Goal: Find specific page/section: Find specific page/section

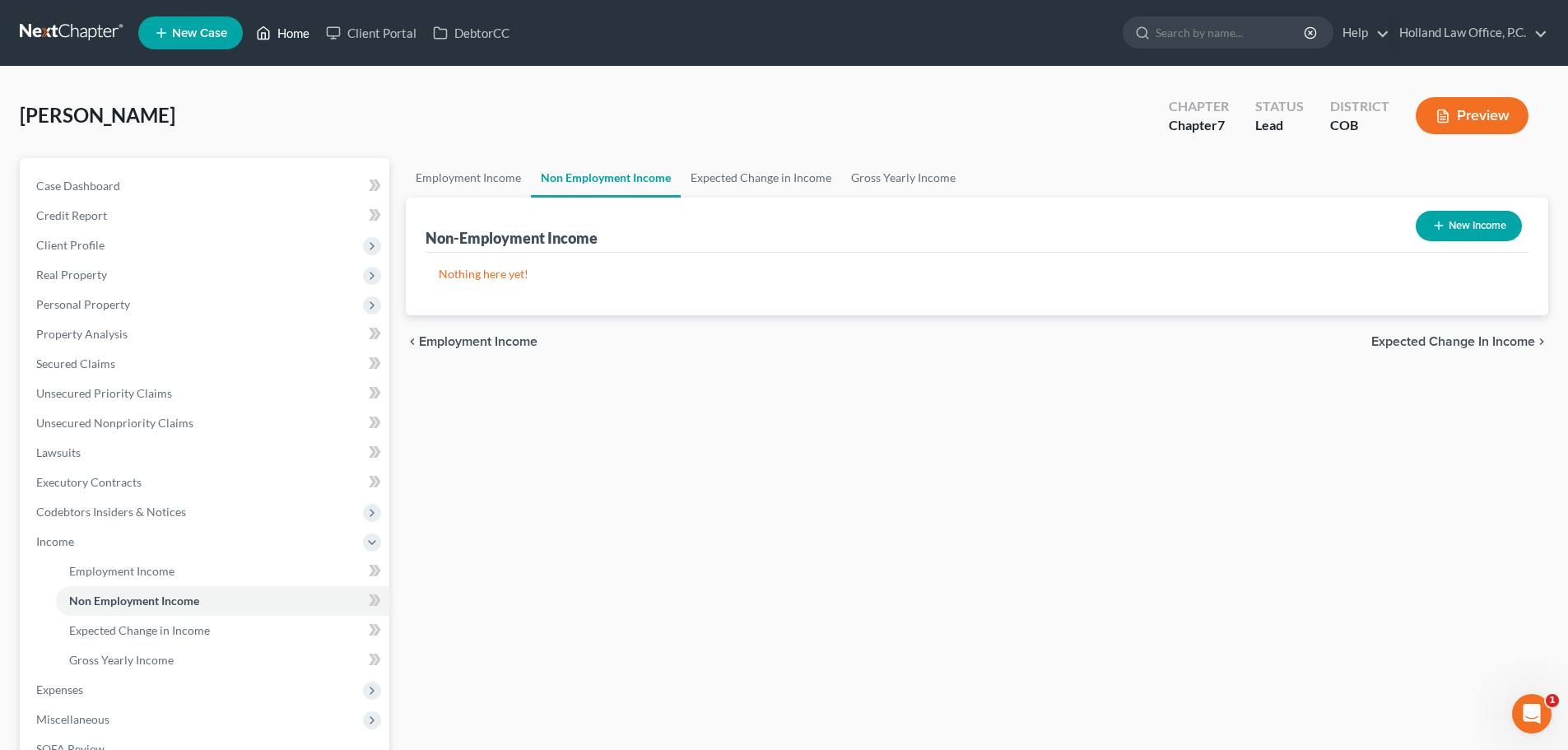
drag, startPoint x: 0, startPoint y: 0, endPoint x: 280, endPoint y: 33, distance: 281.9
click at [280, 33] on link "Home" at bounding box center [283, 33] width 70 height 30
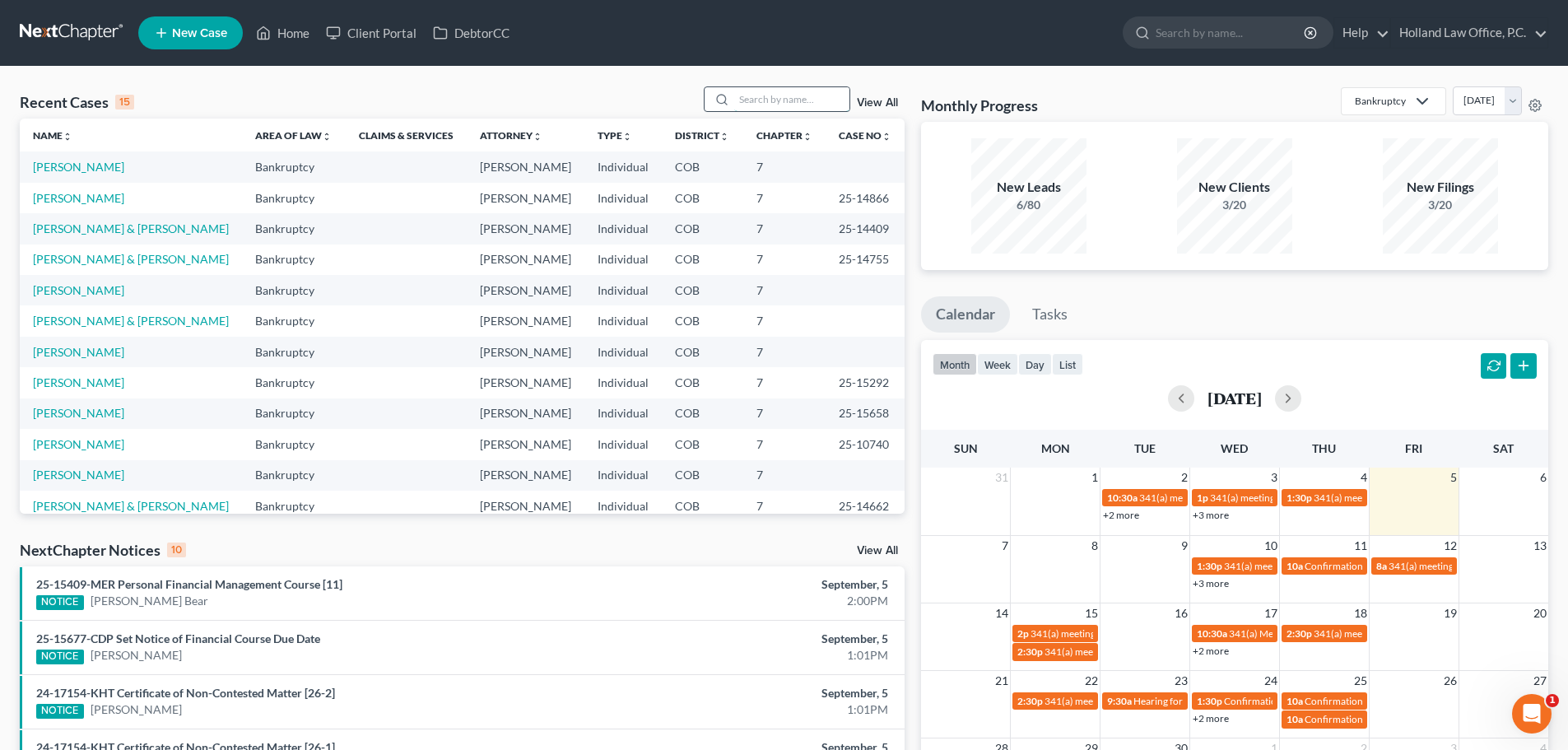
click at [801, 105] on input "search" at bounding box center [791, 99] width 116 height 24
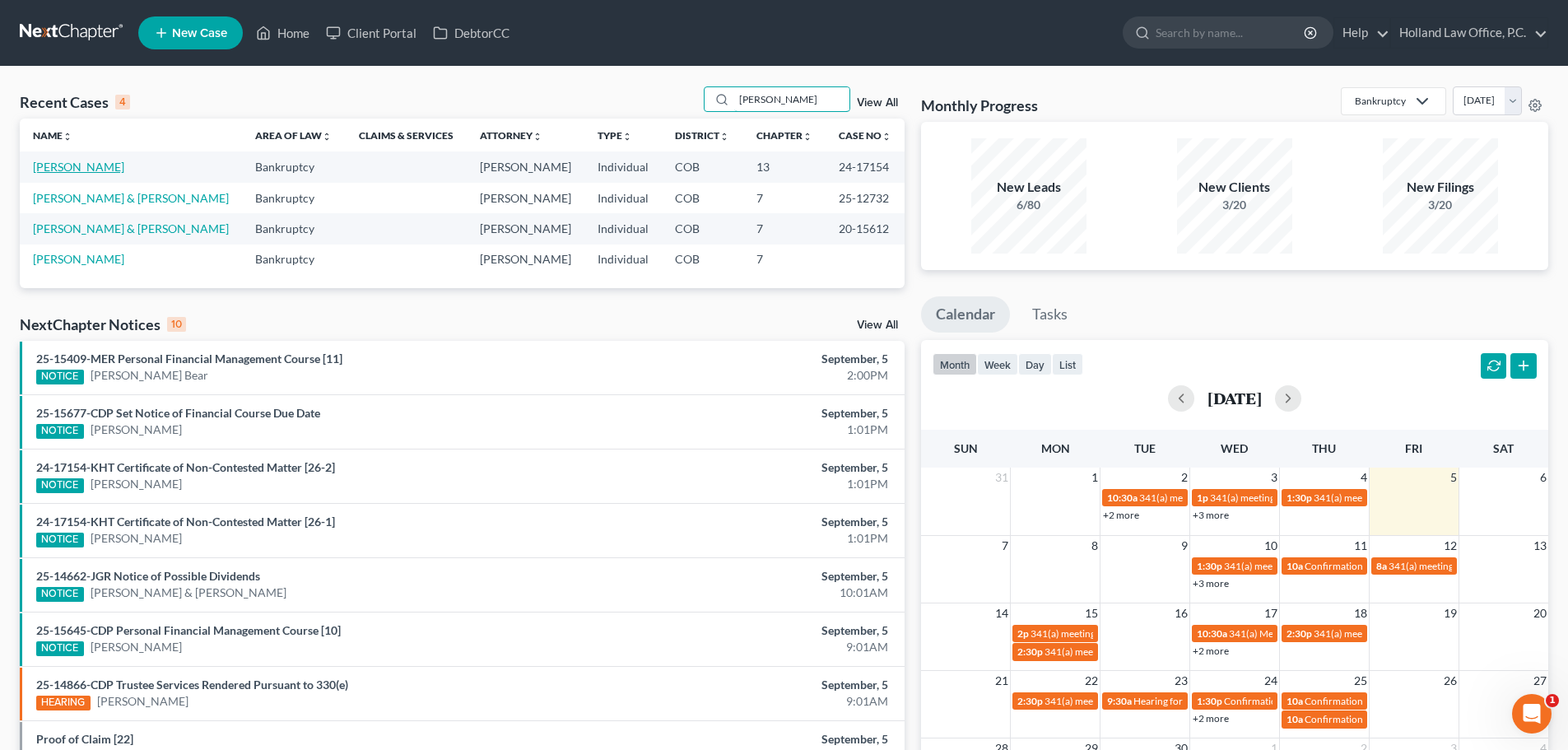
type input "[PERSON_NAME]"
click at [108, 167] on link "[PERSON_NAME]" at bounding box center [79, 167] width 92 height 14
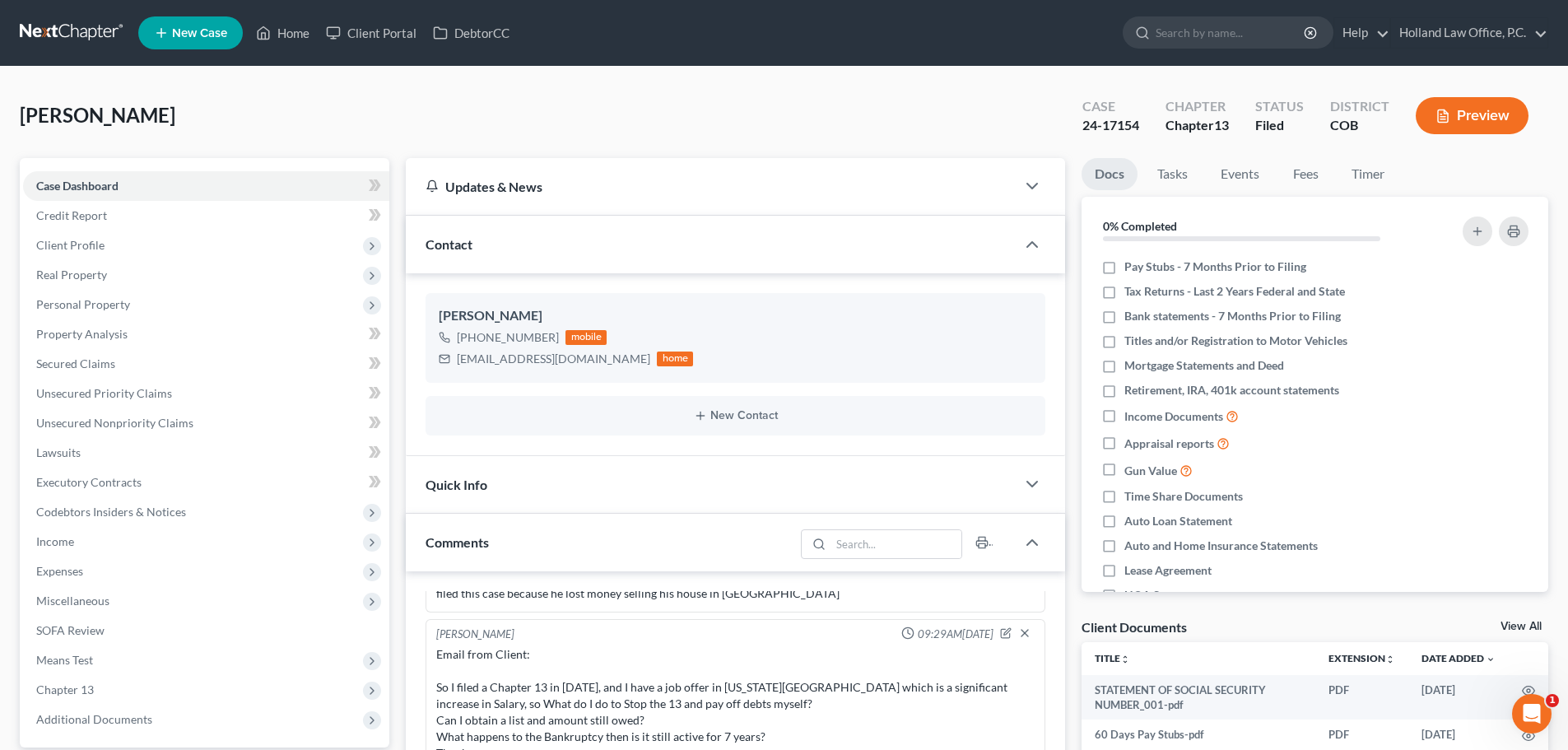
scroll to position [371, 0]
click at [298, 31] on link "Home" at bounding box center [283, 33] width 70 height 30
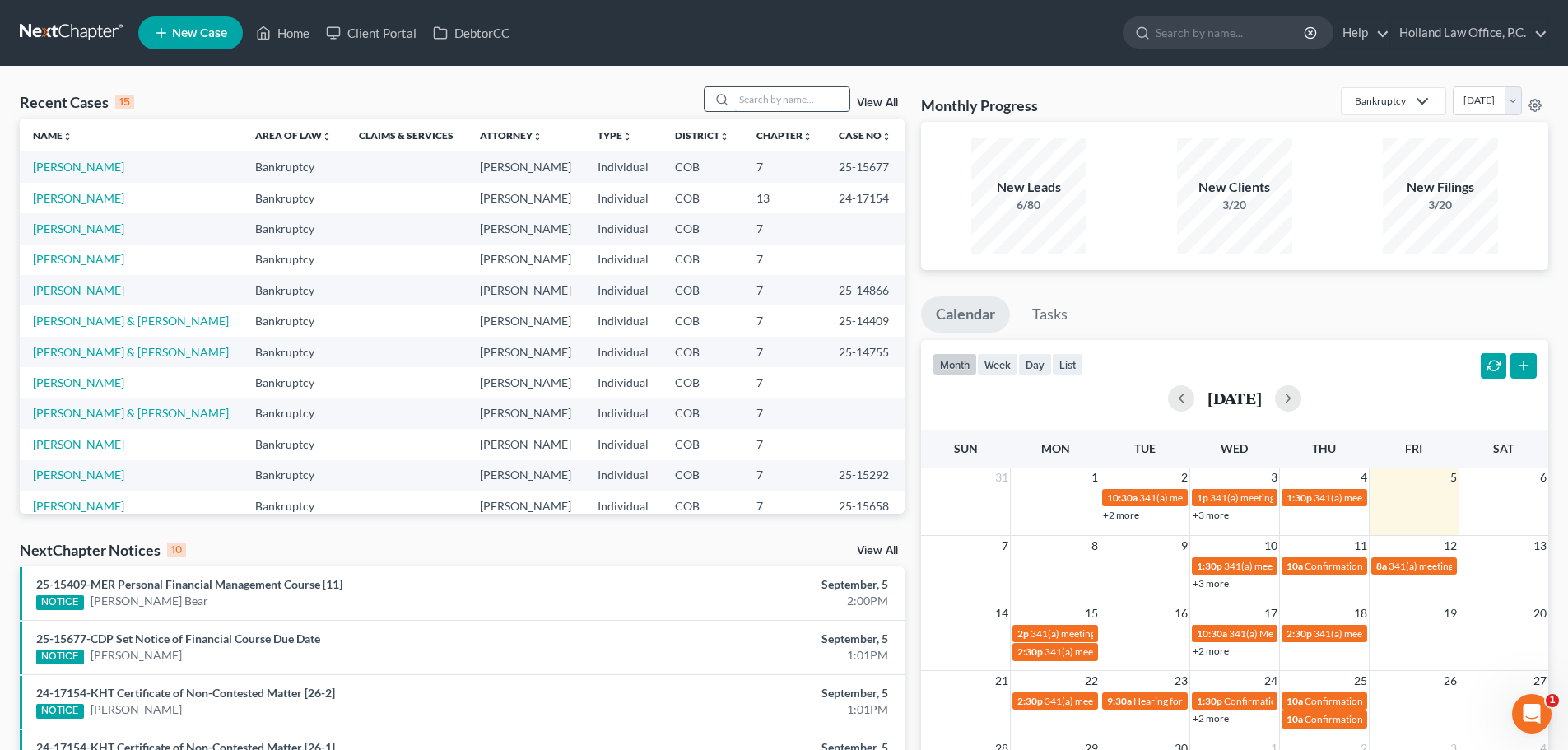
click at [769, 94] on input "search" at bounding box center [791, 99] width 116 height 24
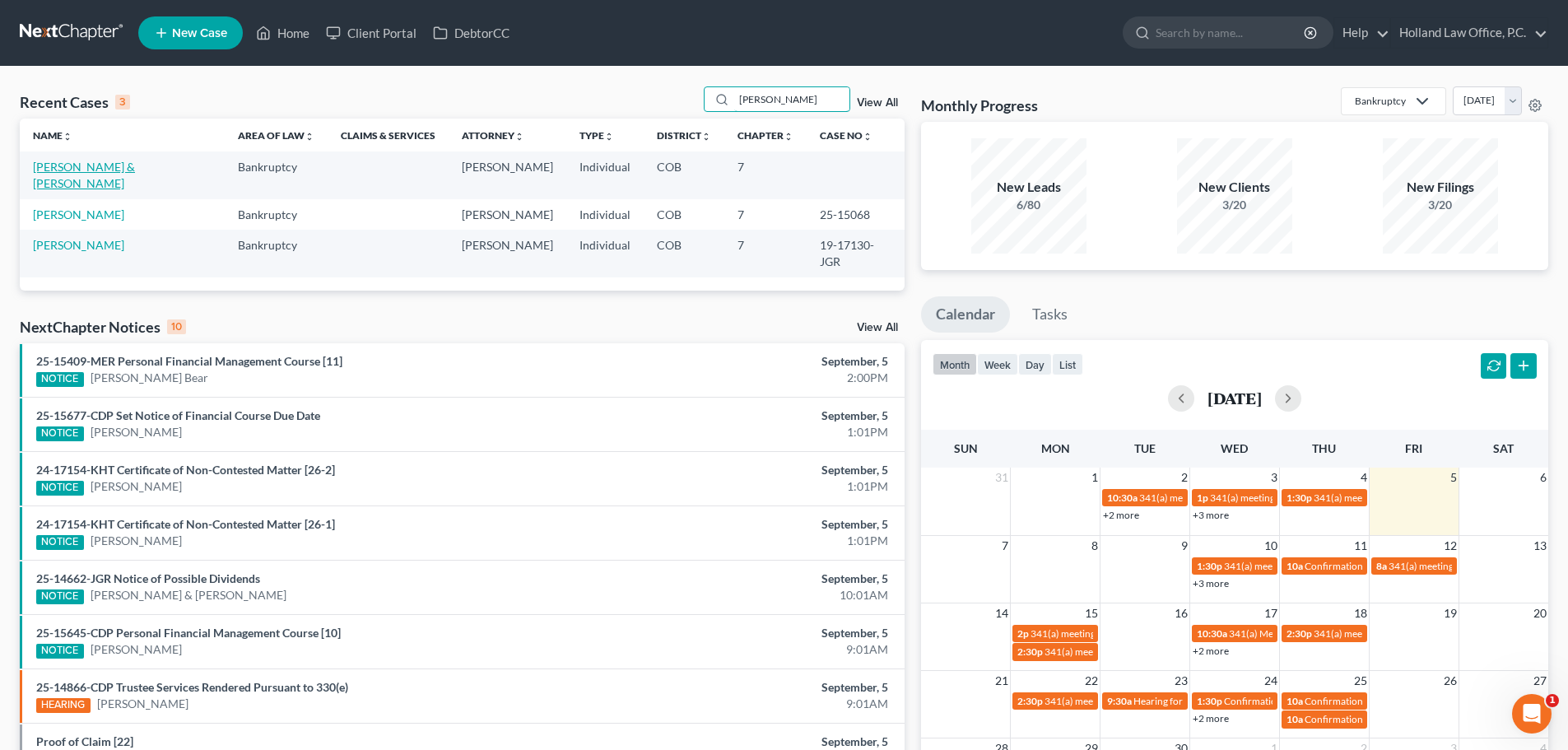
type input "[PERSON_NAME]"
click at [135, 160] on link "[PERSON_NAME] & [PERSON_NAME]" at bounding box center [84, 175] width 102 height 31
